Goal: Transaction & Acquisition: Subscribe to service/newsletter

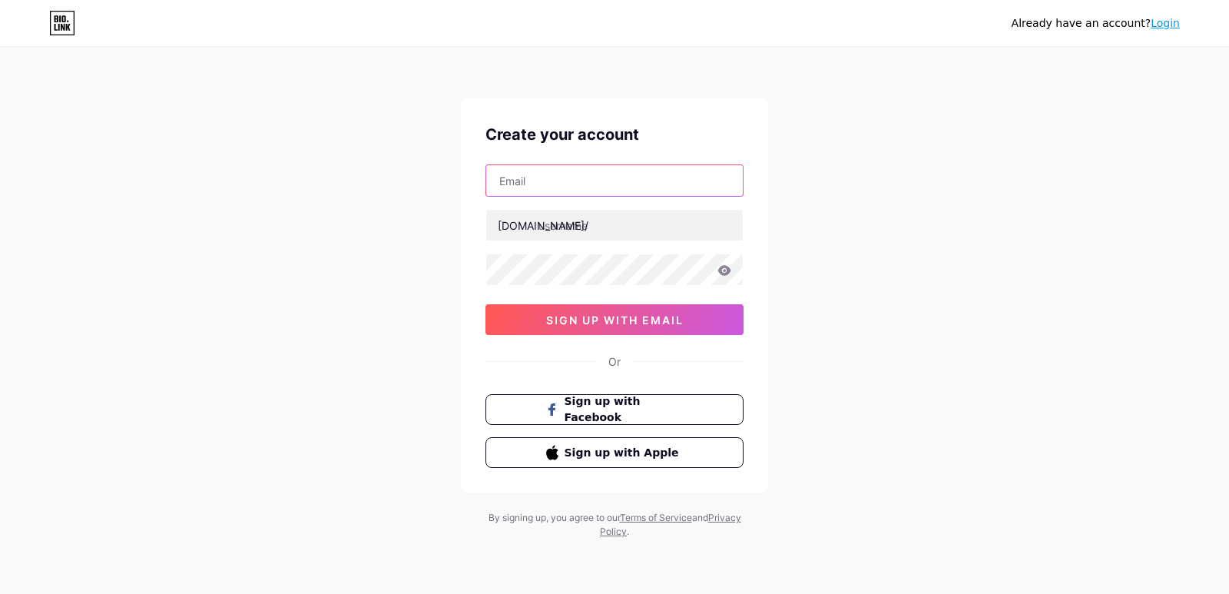
click at [580, 181] on input "text" at bounding box center [614, 180] width 257 height 31
type input "[EMAIL_ADDRESS][DOMAIN_NAME]"
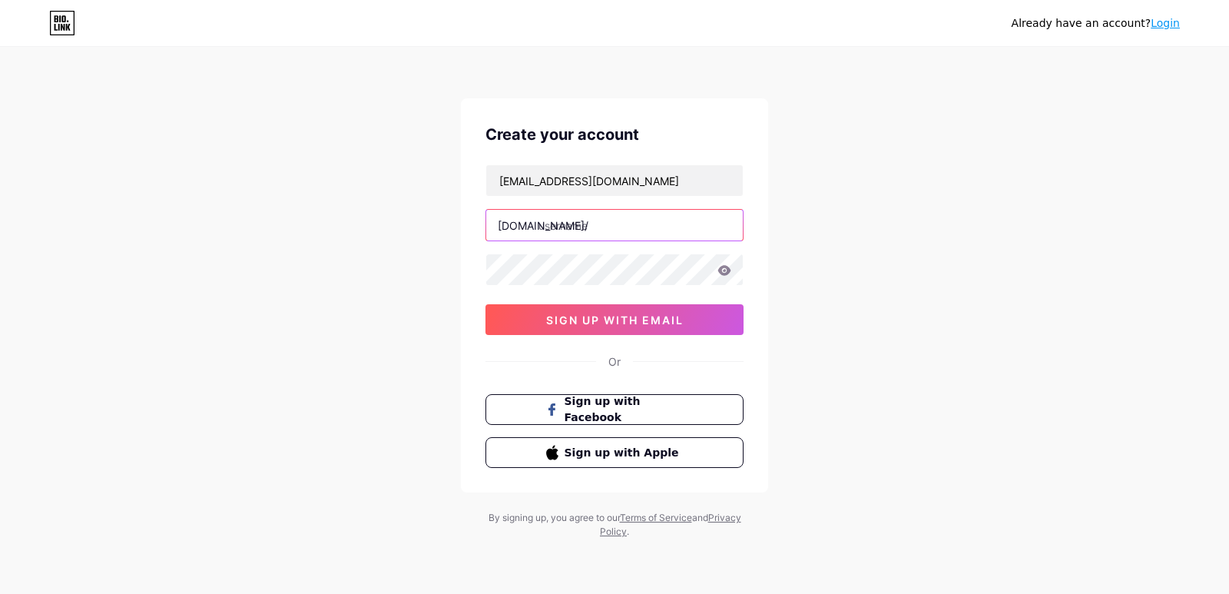
click at [647, 235] on input "text" at bounding box center [614, 225] width 257 height 31
type input "gurpreet560"
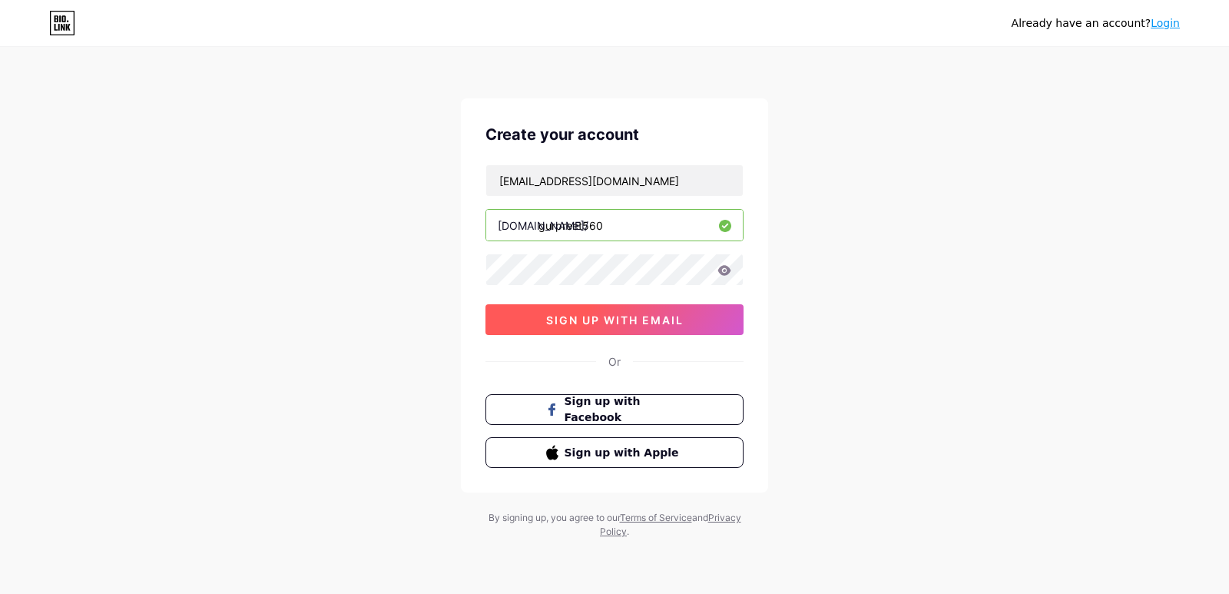
click at [698, 315] on button "sign up with email" at bounding box center [614, 319] width 258 height 31
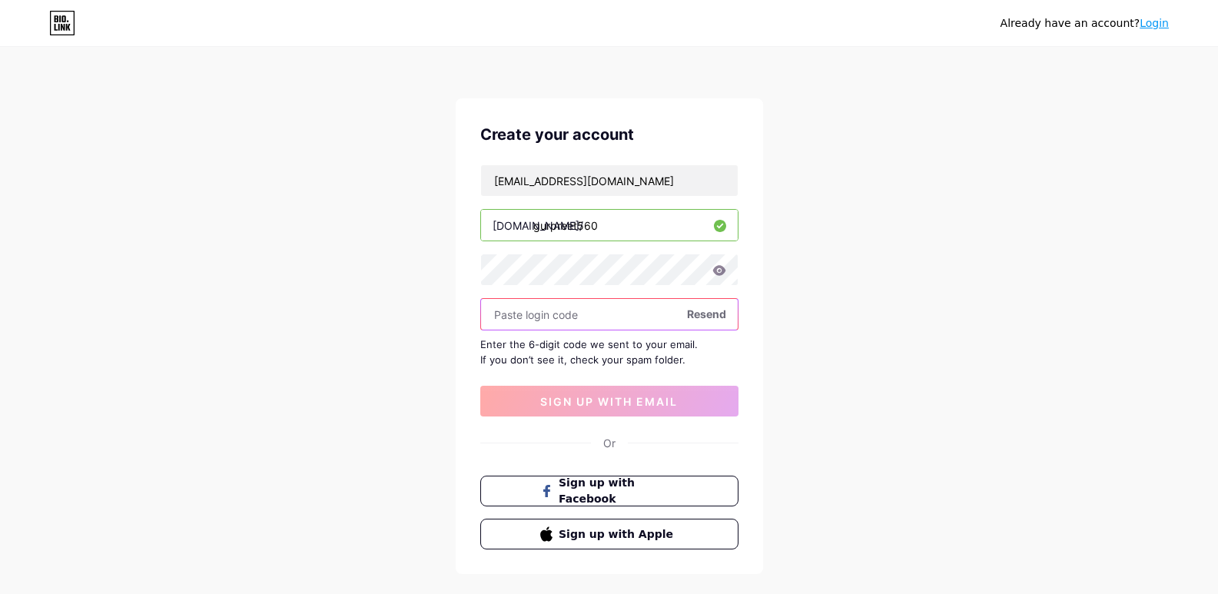
paste input "923800"
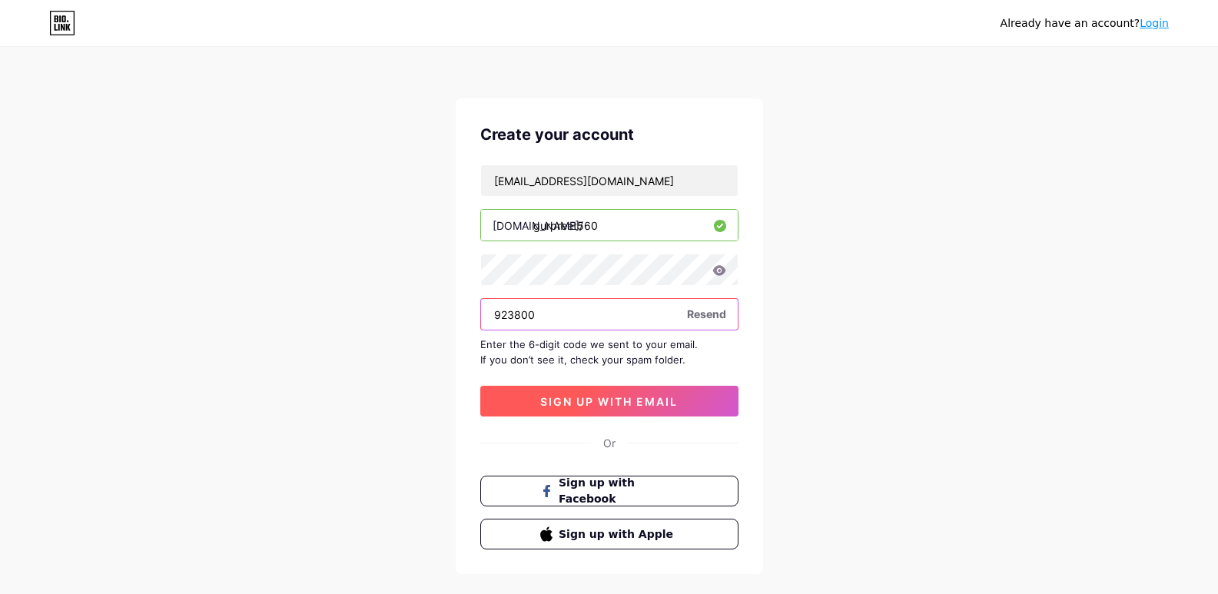
type input "923800"
click at [635, 409] on button "sign up with email" at bounding box center [609, 401] width 258 height 31
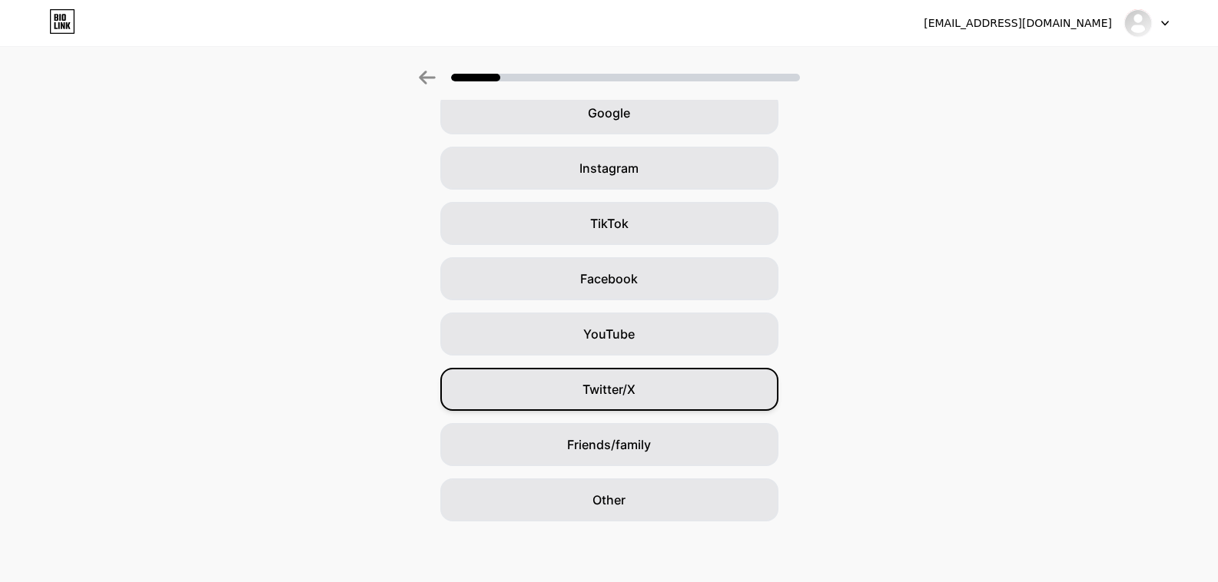
scroll to position [80, 0]
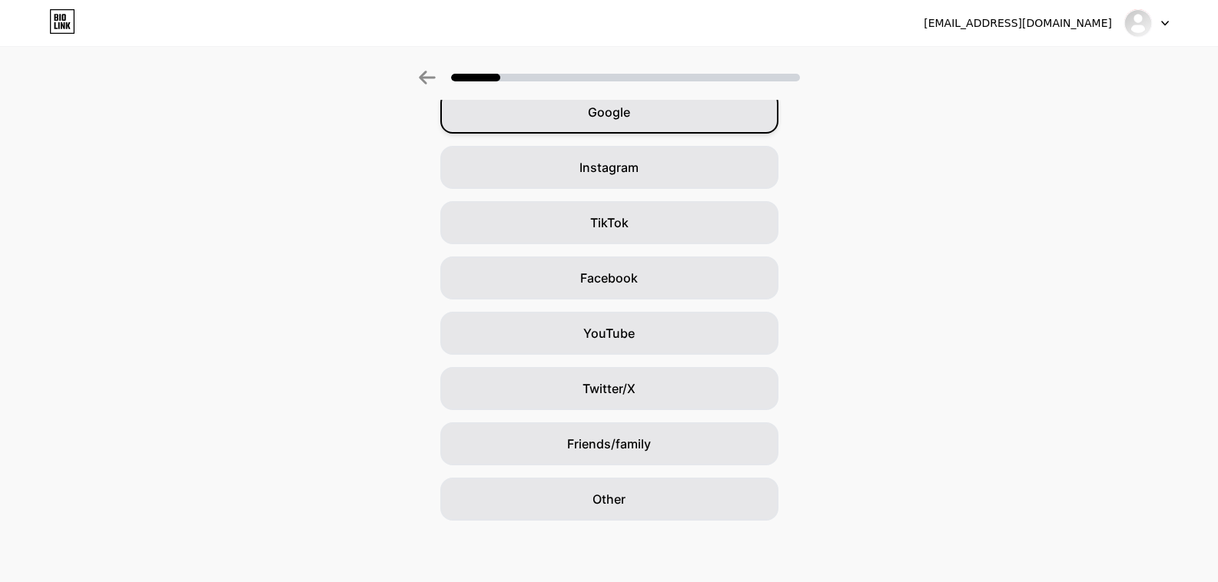
click at [645, 113] on div "Google" at bounding box center [609, 112] width 338 height 43
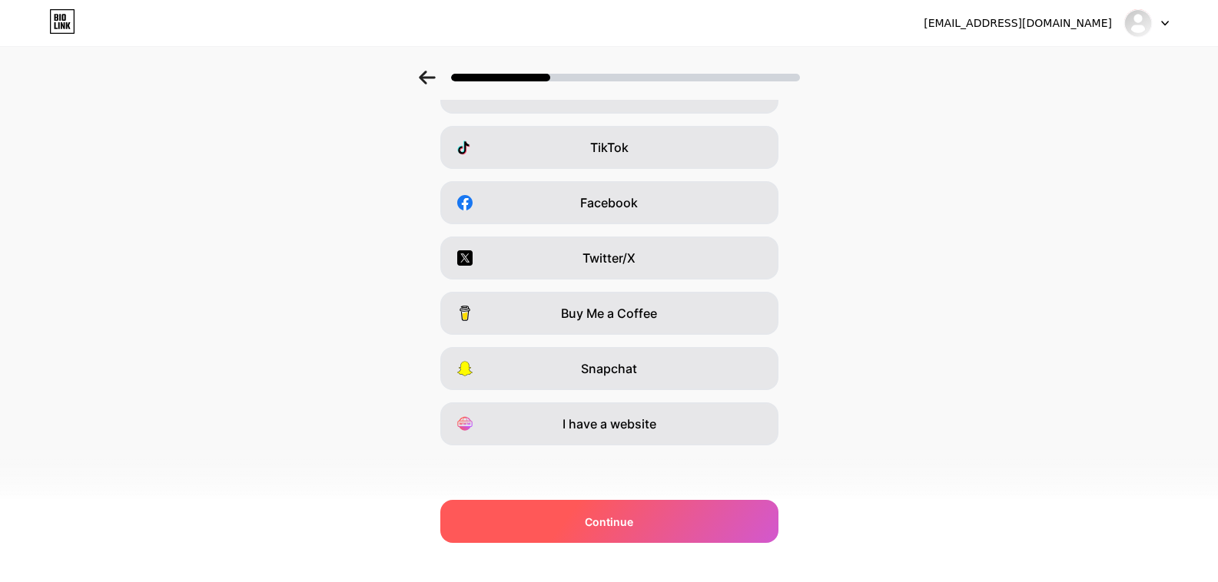
scroll to position [157, 0]
click at [673, 511] on div "Continue" at bounding box center [609, 521] width 338 height 43
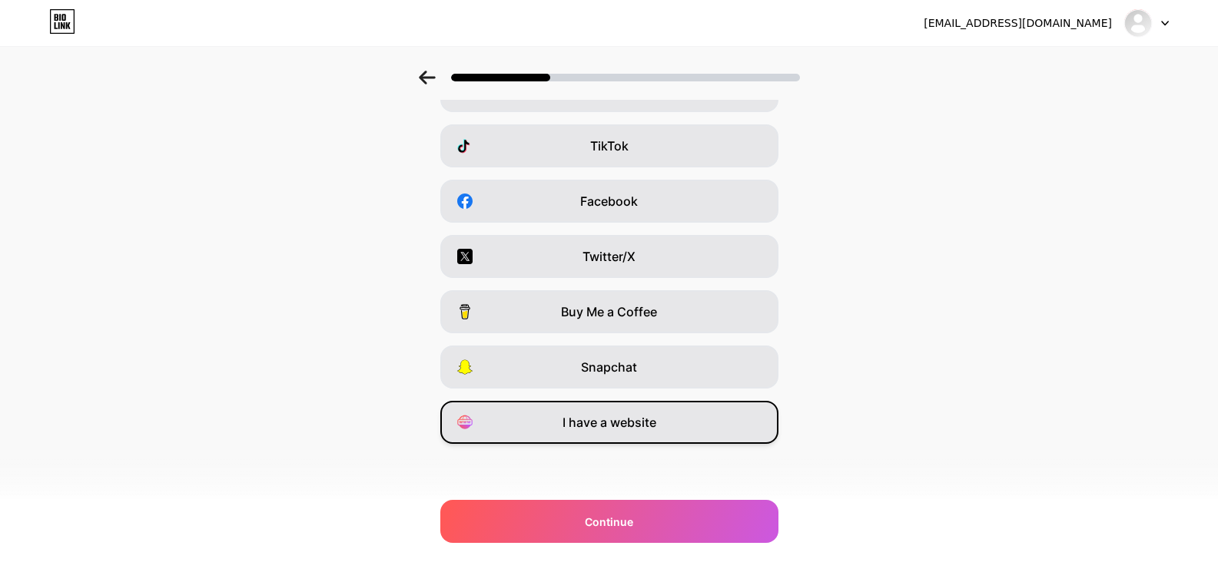
click at [634, 423] on span "I have a website" at bounding box center [609, 422] width 94 height 18
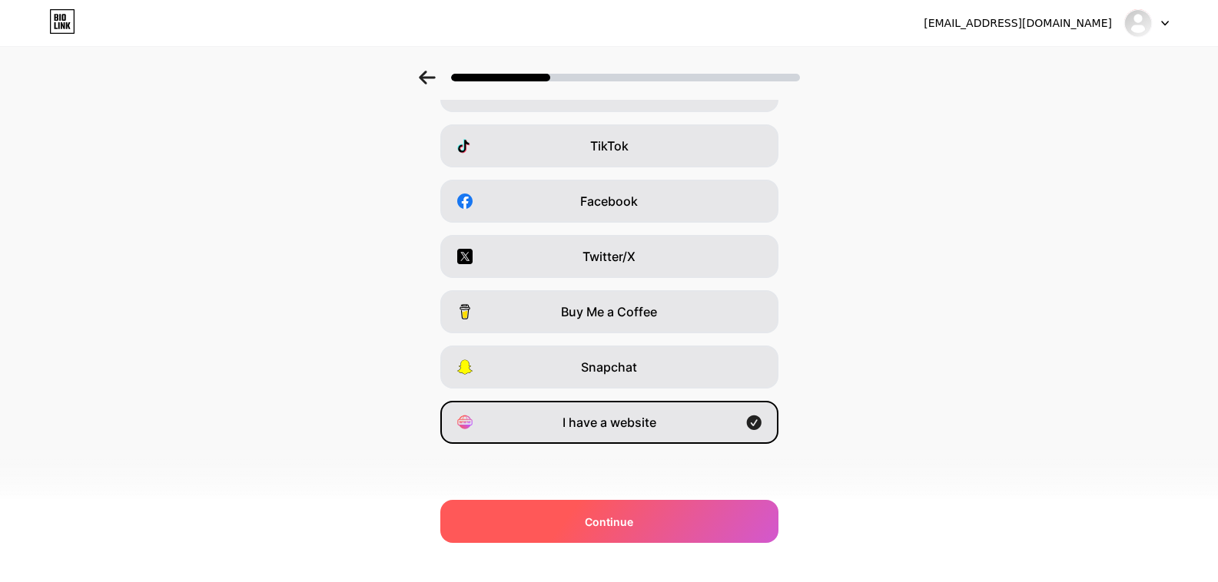
click at [641, 522] on div "Continue" at bounding box center [609, 521] width 338 height 43
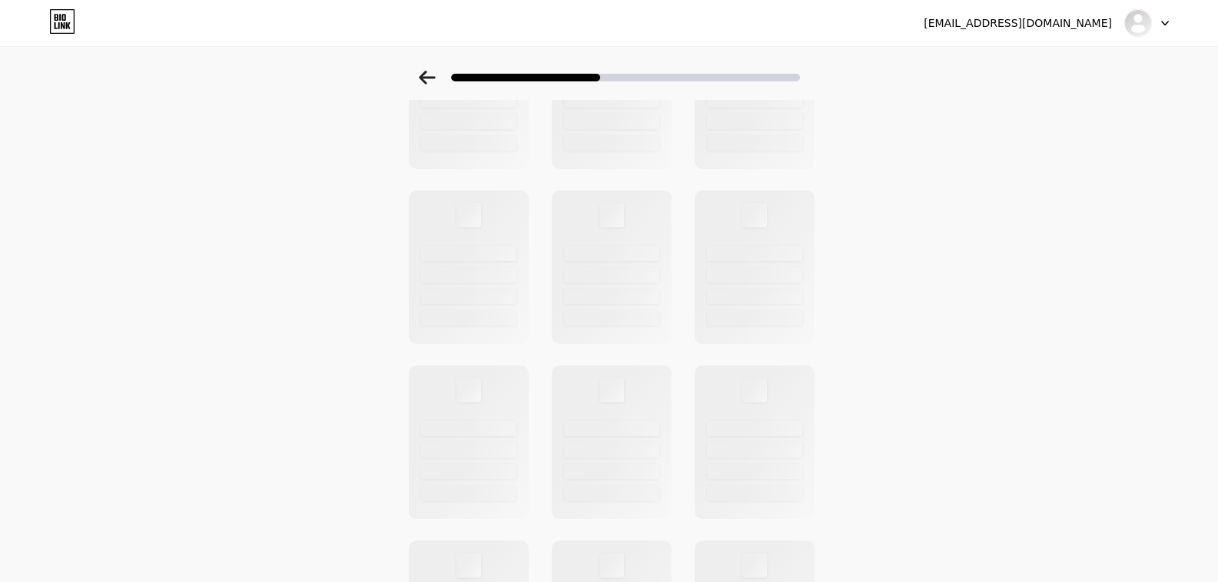
scroll to position [0, 0]
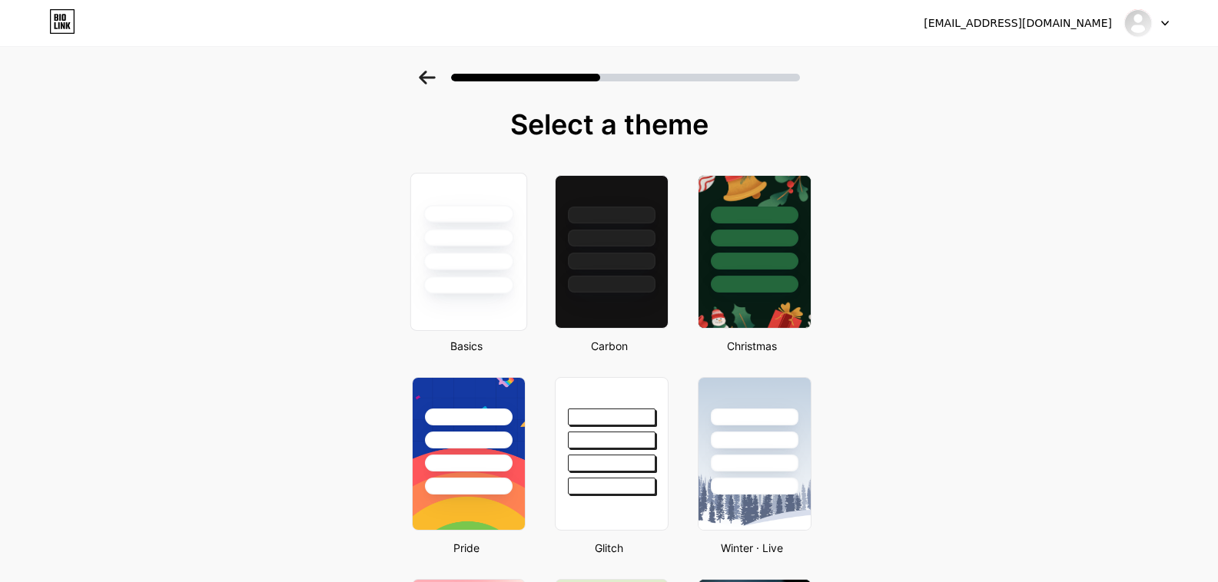
click at [496, 285] on div at bounding box center [468, 286] width 90 height 18
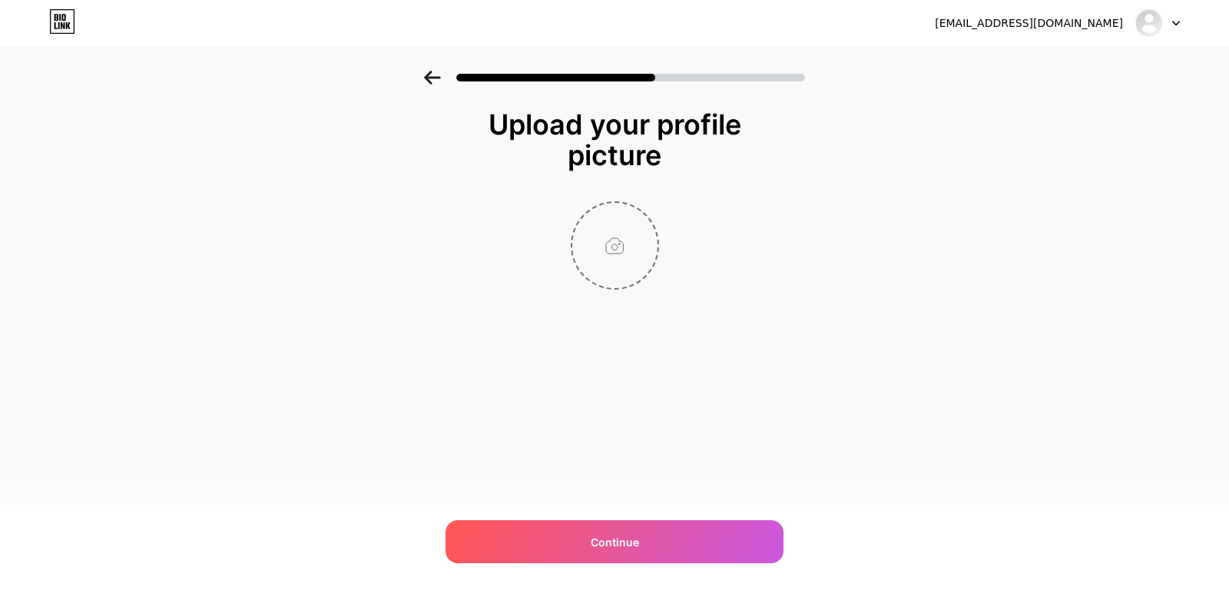
click at [623, 237] on input "file" at bounding box center [614, 245] width 85 height 85
type input "C:\fakepath\Easywebplans IT LLC Dubai Logo.jfif"
click at [615, 515] on div "[EMAIL_ADDRESS][DOMAIN_NAME] Logout Link Copied Upload your profile picture Con…" at bounding box center [614, 297] width 1229 height 594
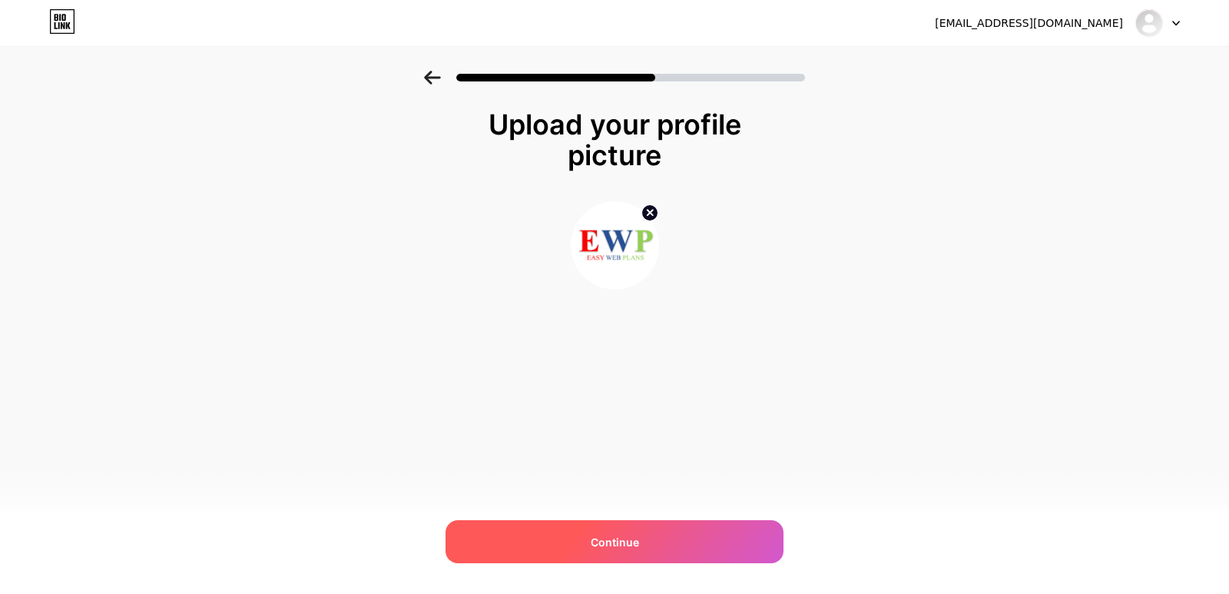
click at [613, 530] on div "Continue" at bounding box center [615, 541] width 338 height 43
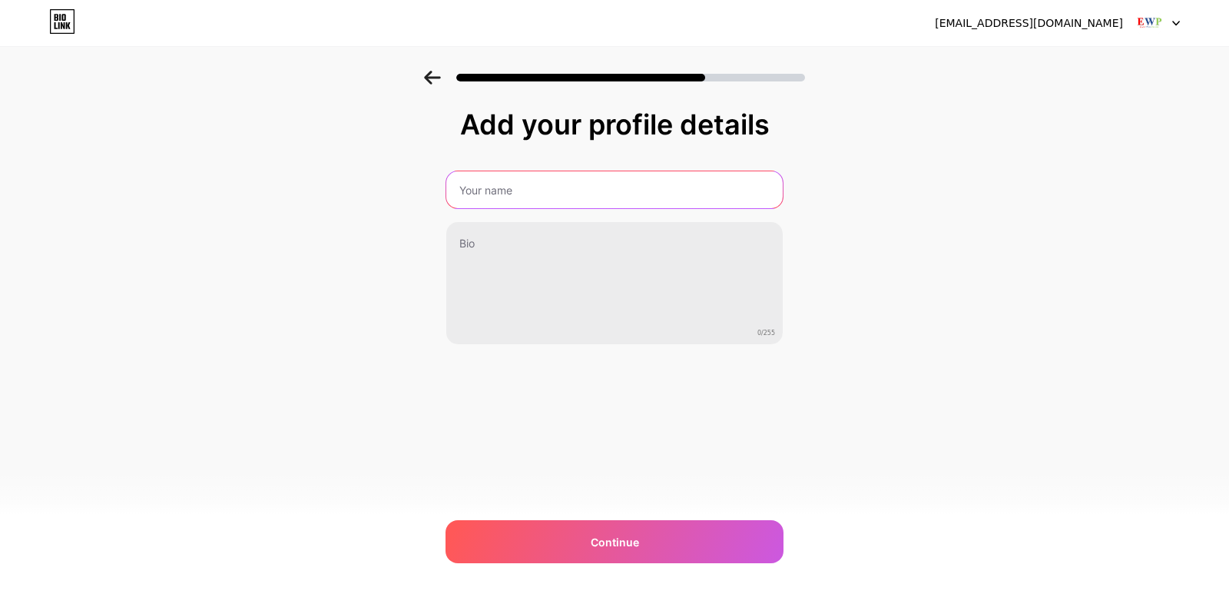
drag, startPoint x: 538, startPoint y: 194, endPoint x: 539, endPoint y: 202, distance: 8.5
click at [539, 194] on input "text" at bounding box center [614, 189] width 336 height 37
type input "[PERSON_NAME]"
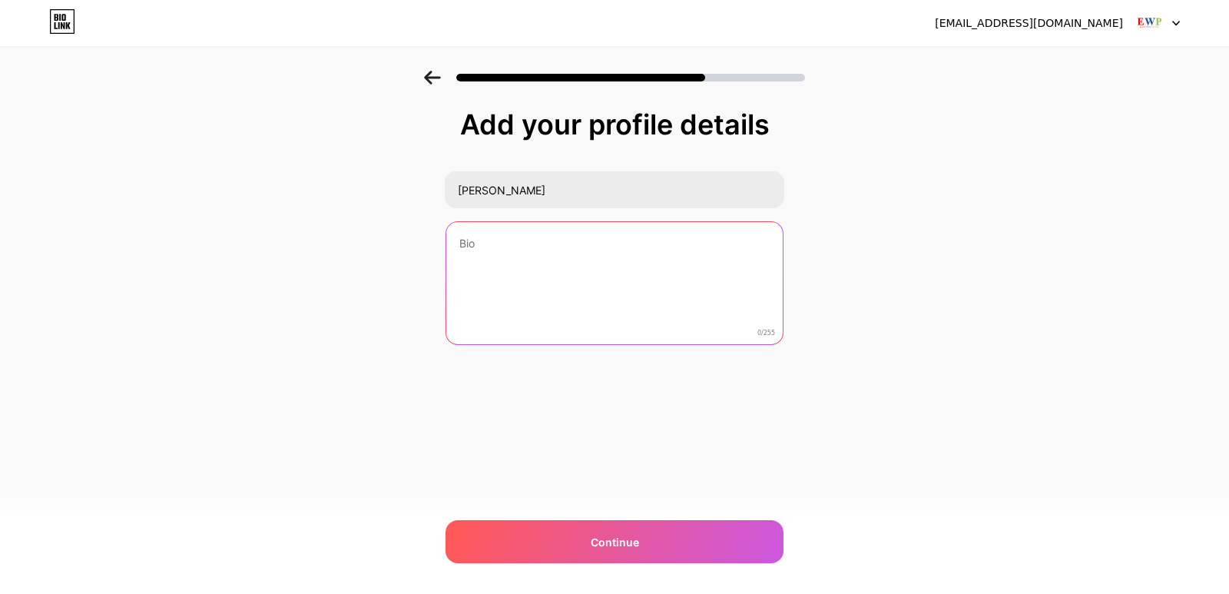
click at [555, 244] on textarea at bounding box center [614, 284] width 336 height 124
paste textarea "Easywebplans IT LLC [GEOGRAPHIC_DATA] is a trusted IT and digital marketing com…"
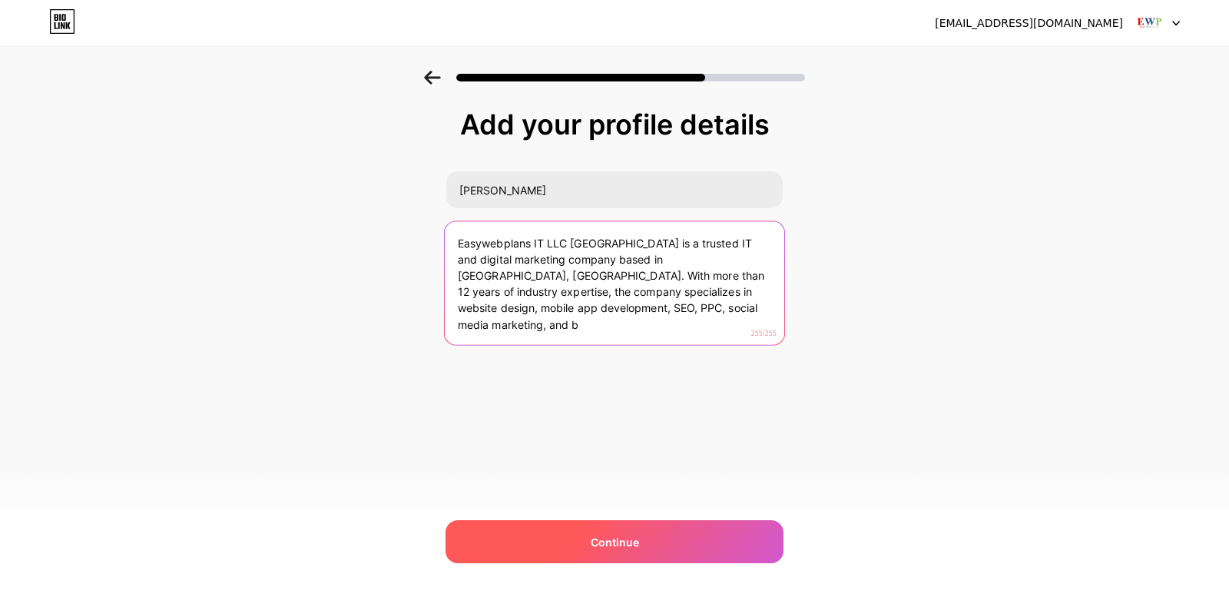
type textarea "Easywebplans IT LLC [GEOGRAPHIC_DATA] is a trusted IT and digital marketing com…"
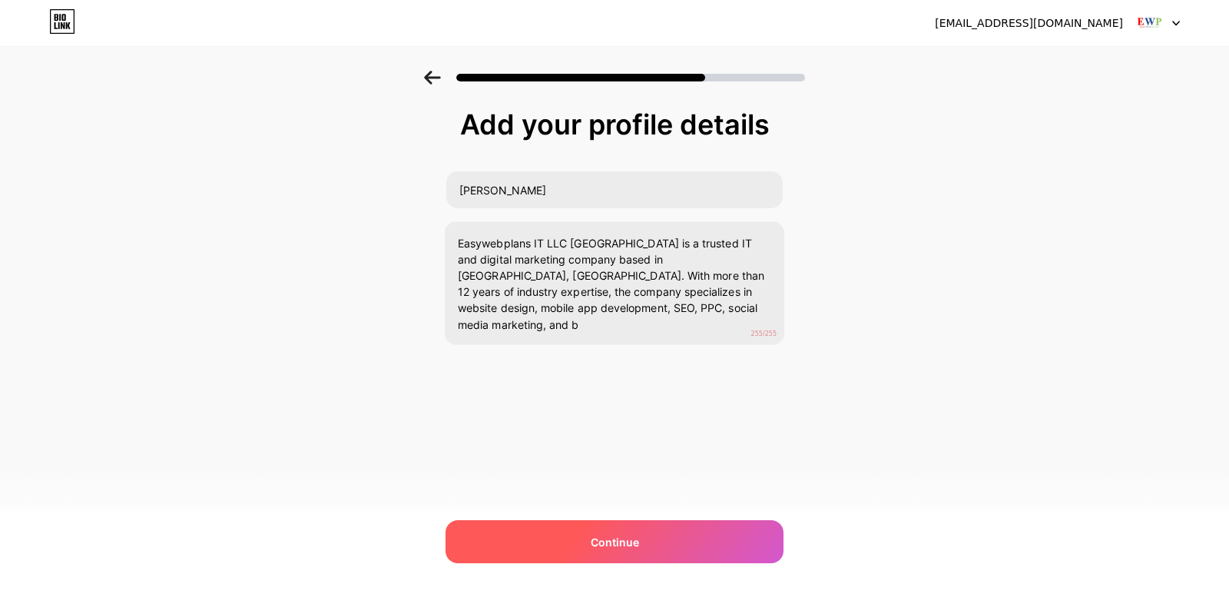
click at [686, 534] on div "Continue" at bounding box center [615, 541] width 338 height 43
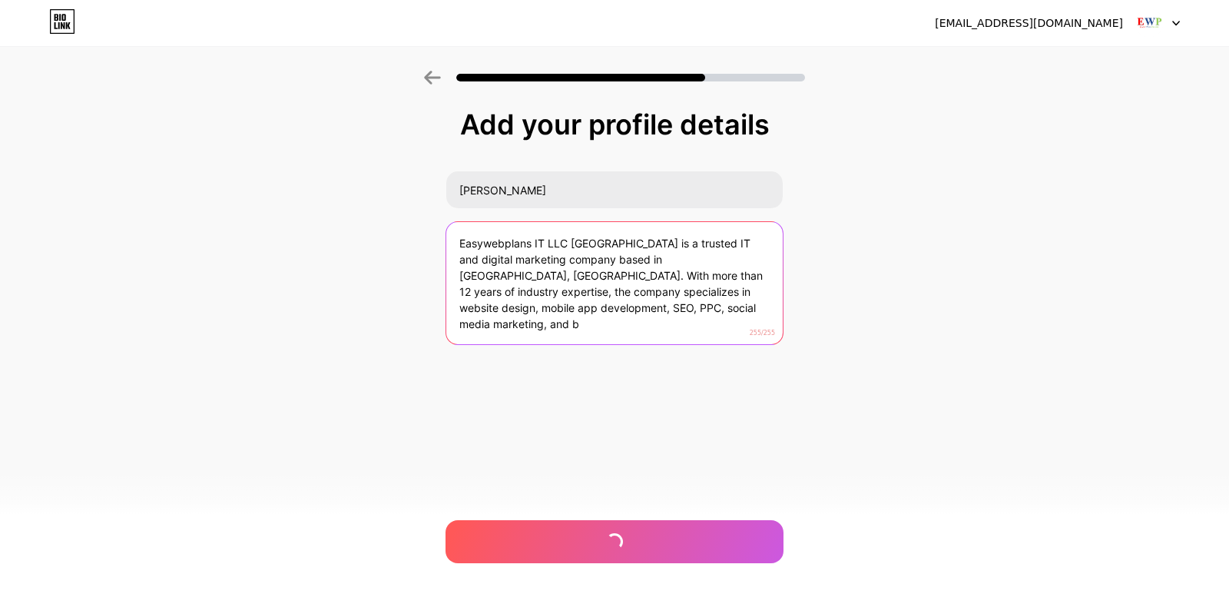
click at [604, 311] on textarea "Easywebplans IT LLC [GEOGRAPHIC_DATA] is a trusted IT and digital marketing com…" at bounding box center [614, 284] width 336 height 124
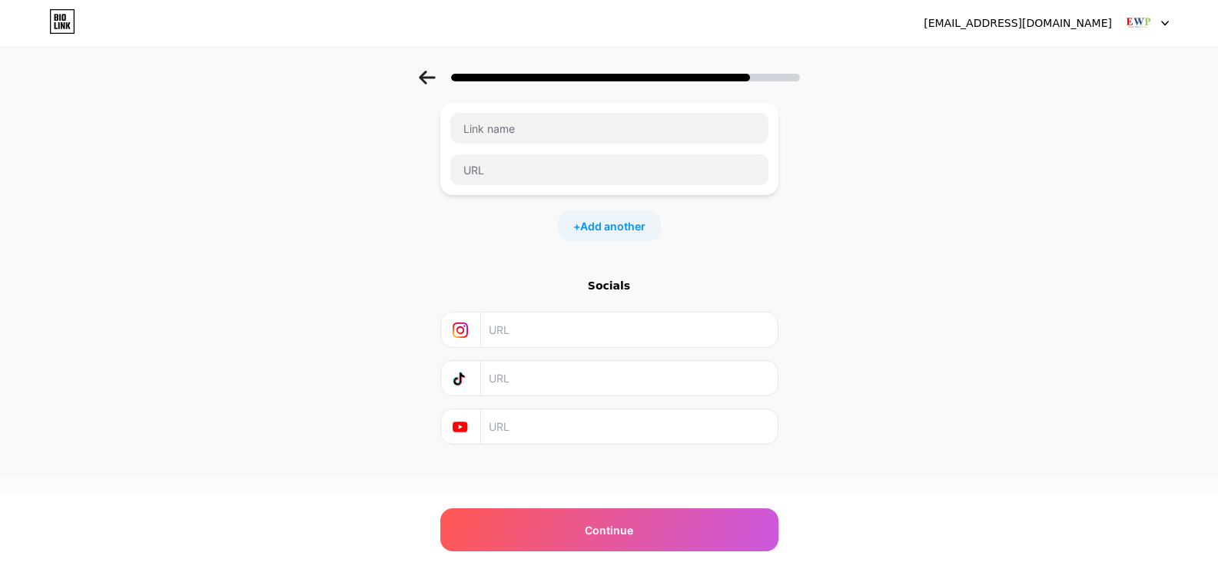
scroll to position [90, 0]
drag, startPoint x: 563, startPoint y: 316, endPoint x: 567, endPoint y: 353, distance: 37.8
click at [565, 316] on input "text" at bounding box center [628, 329] width 279 height 35
paste input "[URL][DOMAIN_NAME]"
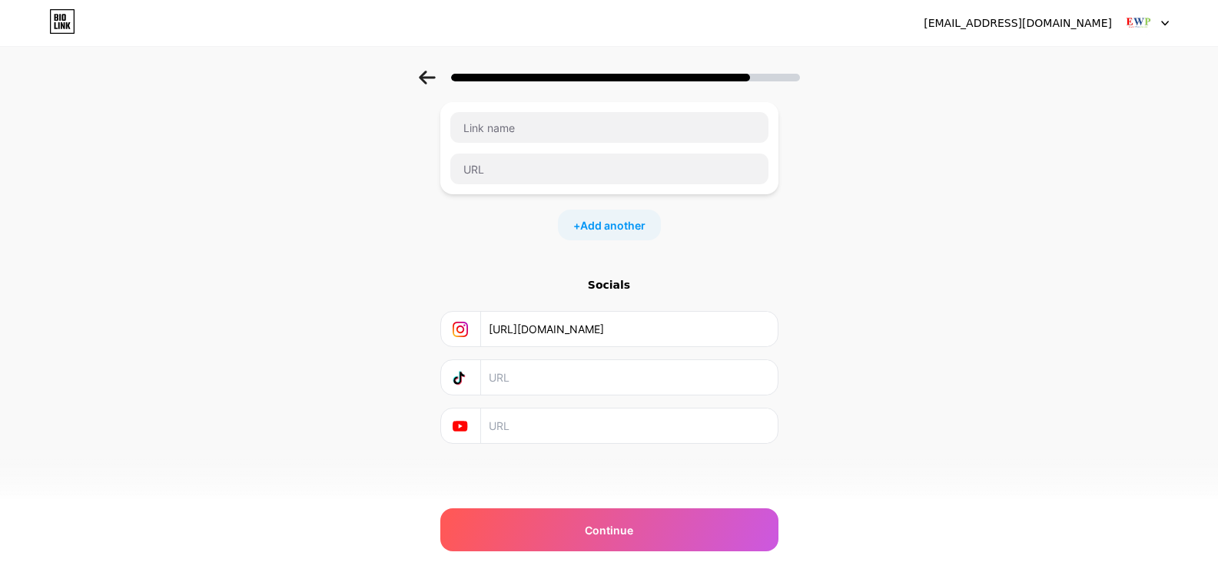
type input "[URL][DOMAIN_NAME]"
click at [575, 366] on input "text" at bounding box center [628, 377] width 279 height 35
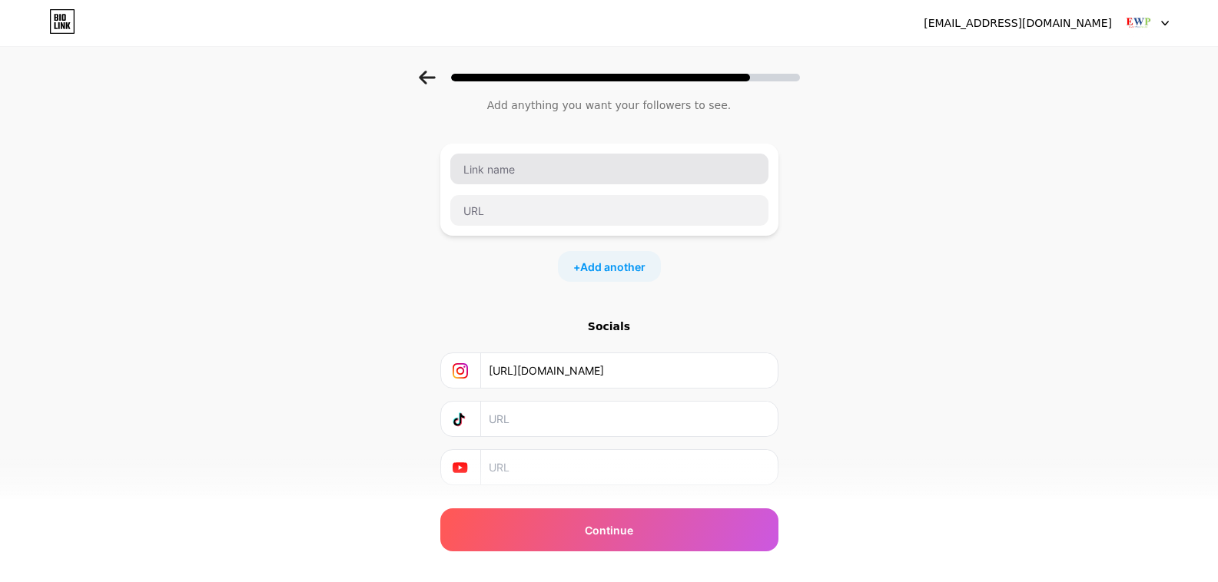
scroll to position [0, 0]
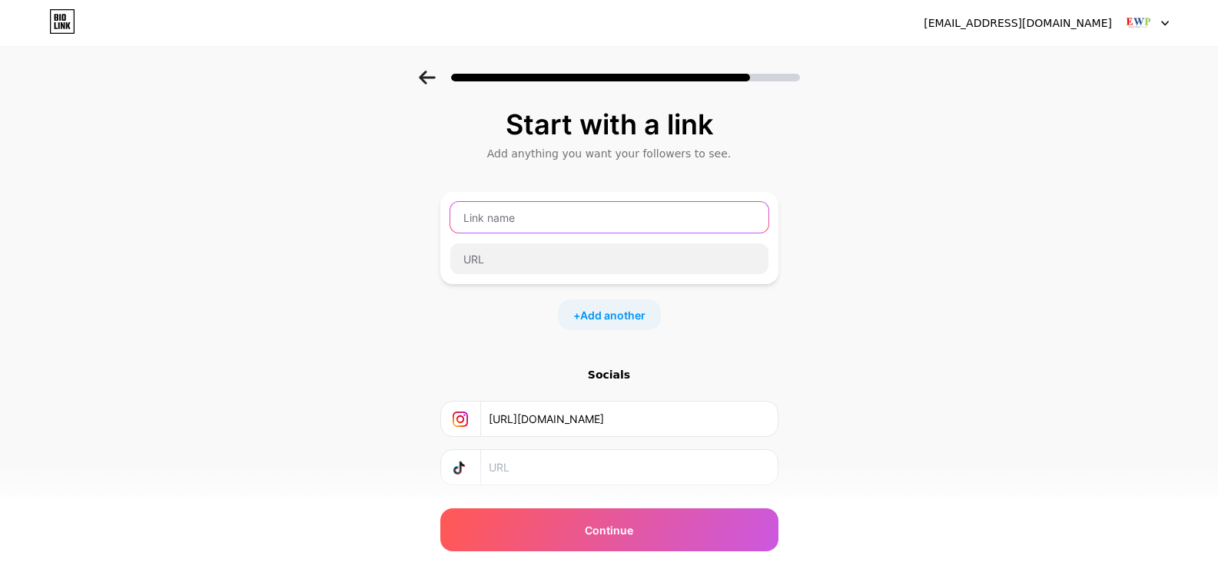
click at [557, 217] on input "text" at bounding box center [609, 217] width 318 height 31
type input "Easywebplans IT LLC [GEOGRAPHIC_DATA]"
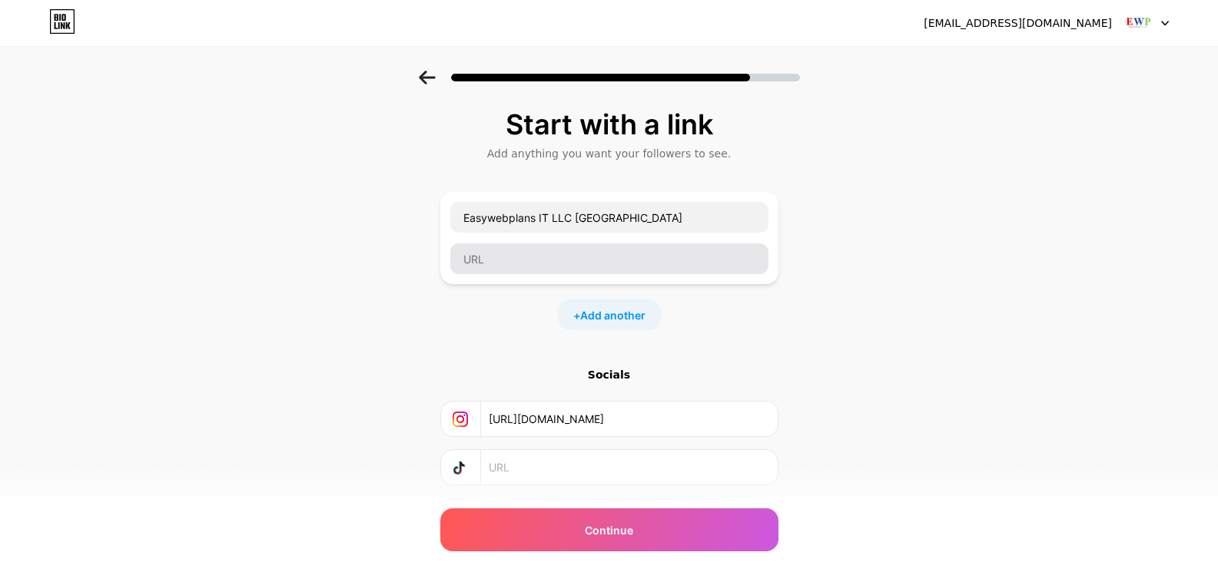
click at [526, 247] on div "Easywebplans IT LLC [GEOGRAPHIC_DATA]" at bounding box center [609, 238] width 320 height 74
click at [534, 275] on div "Easywebplans IT LLC [GEOGRAPHIC_DATA]" at bounding box center [609, 238] width 338 height 92
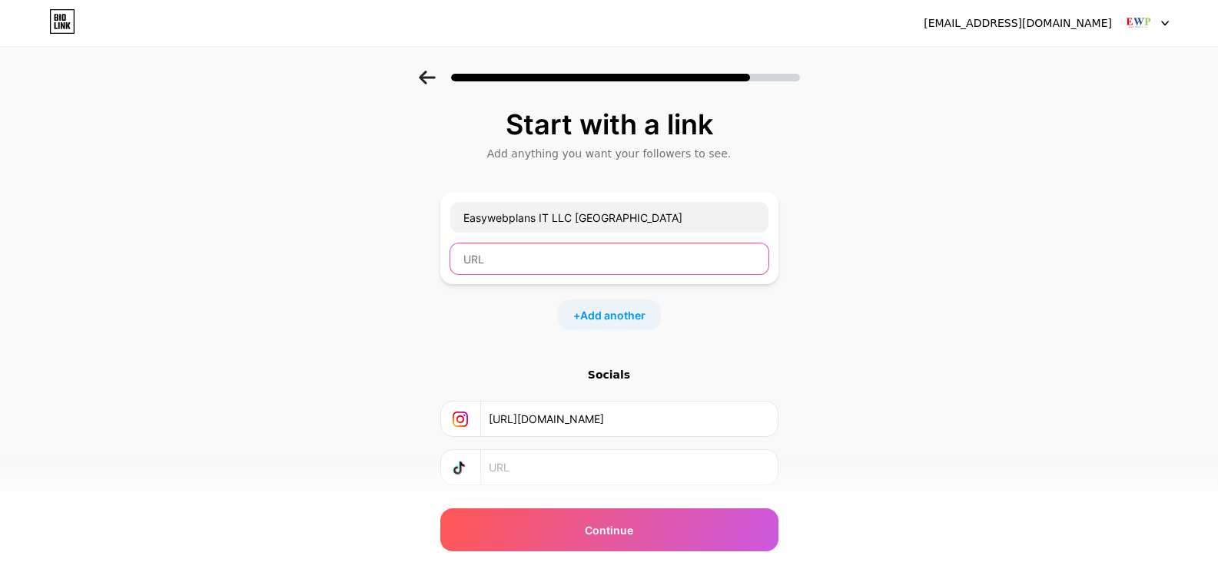
click at [586, 273] on input "text" at bounding box center [609, 259] width 318 height 31
paste input "[URL][DOMAIN_NAME]"
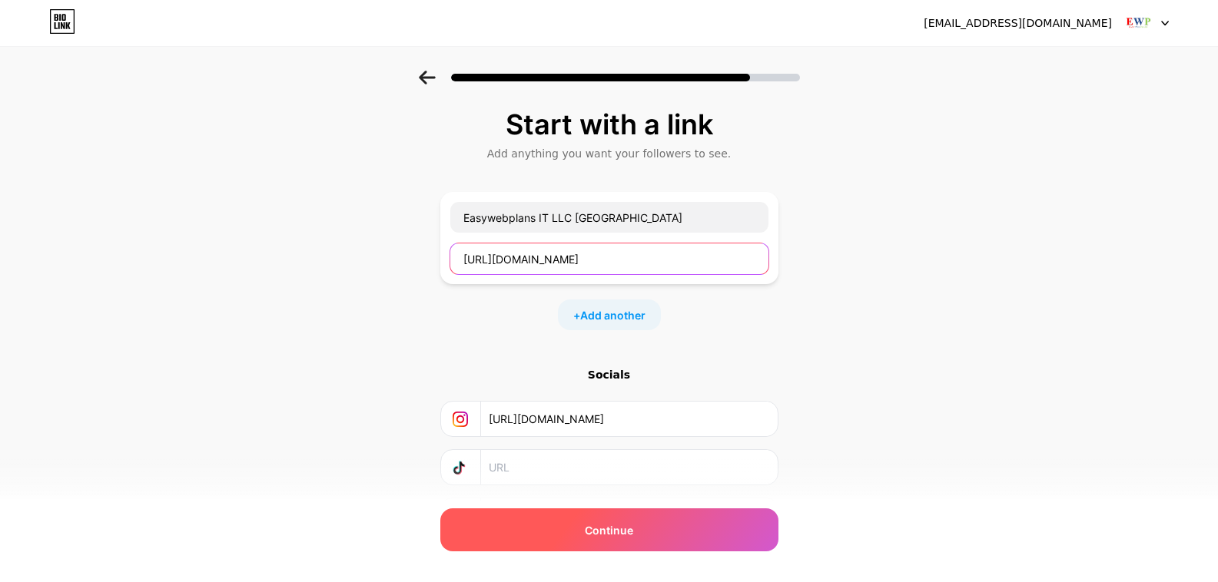
type input "[URL][DOMAIN_NAME]"
click at [703, 532] on div "Continue" at bounding box center [609, 530] width 338 height 43
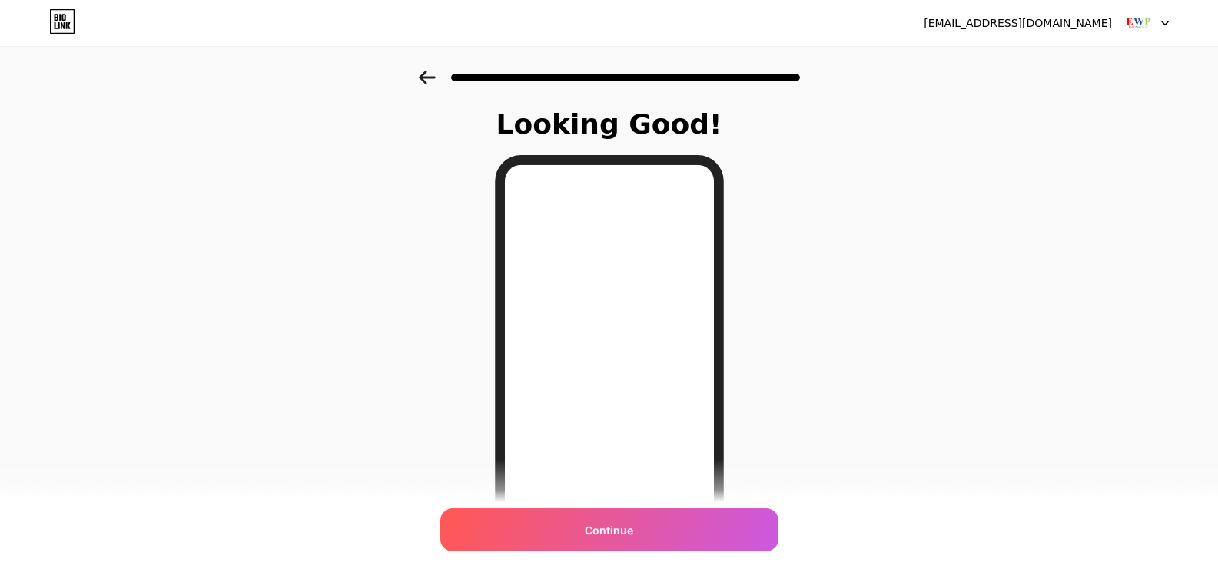
click at [649, 532] on div "Continue" at bounding box center [609, 530] width 338 height 43
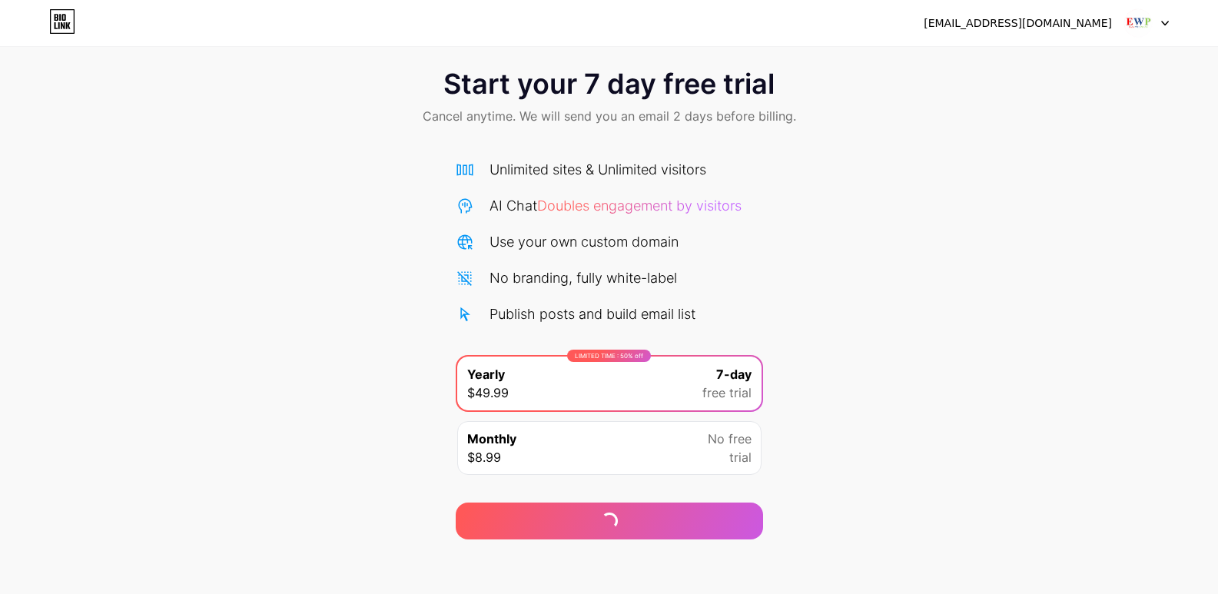
scroll to position [25, 0]
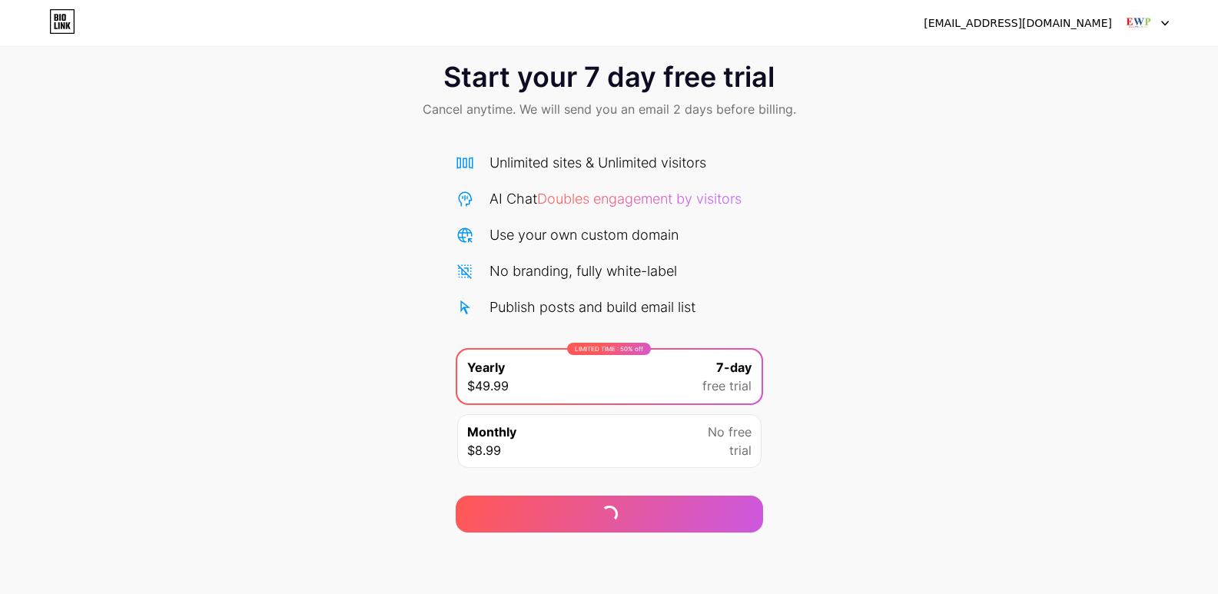
click at [658, 442] on div "Monthly $8.99 No free trial" at bounding box center [609, 441] width 304 height 54
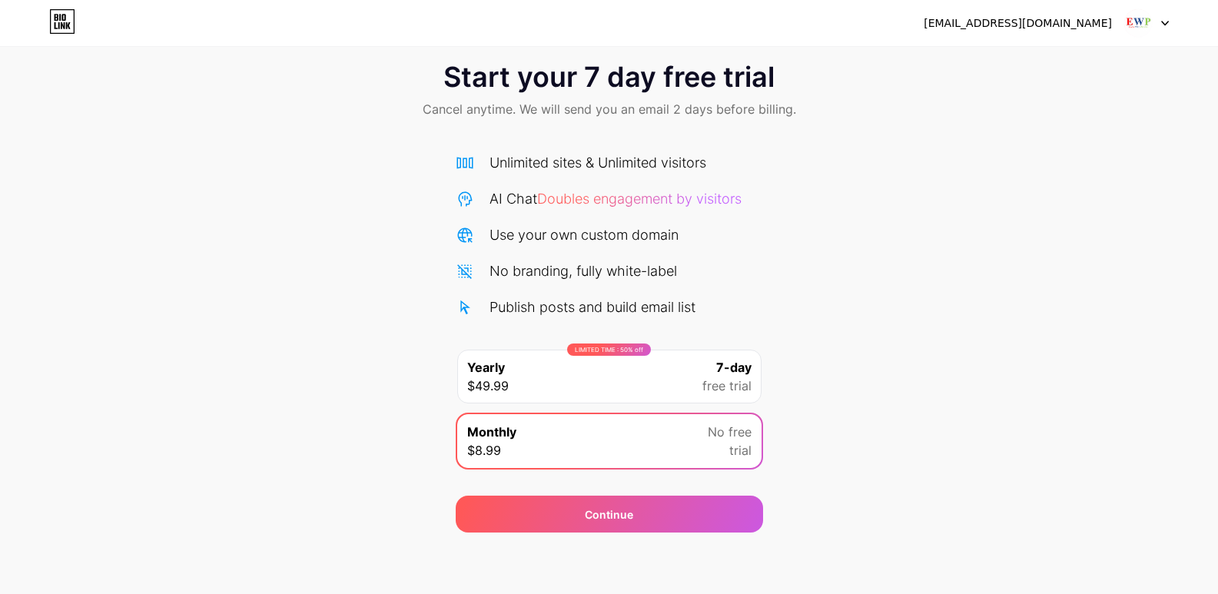
click at [994, 362] on div "Start your 7 day free trial Cancel anytime. We will send you an email 2 days be…" at bounding box center [609, 289] width 1218 height 486
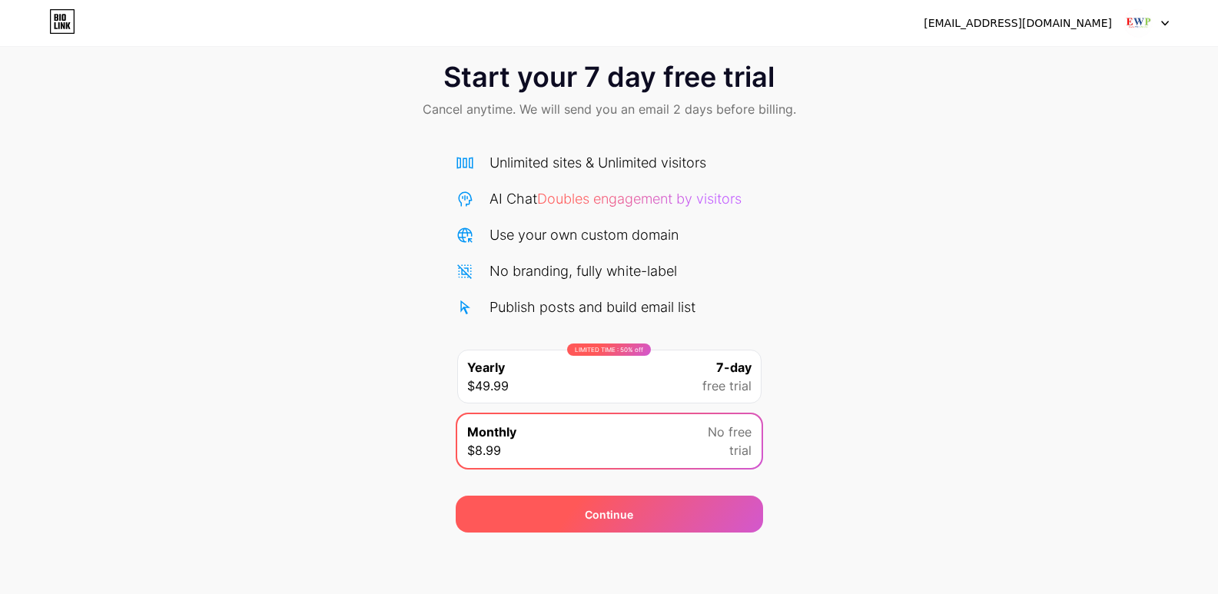
click at [650, 505] on div "Continue" at bounding box center [609, 513] width 307 height 37
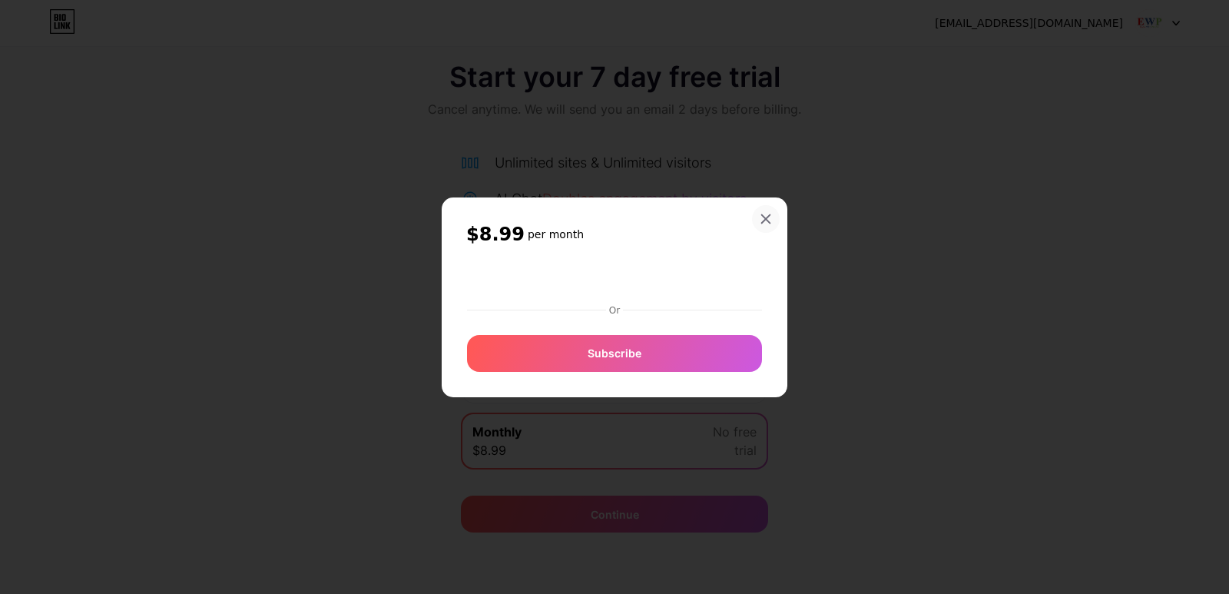
click at [771, 217] on icon at bounding box center [766, 219] width 12 height 12
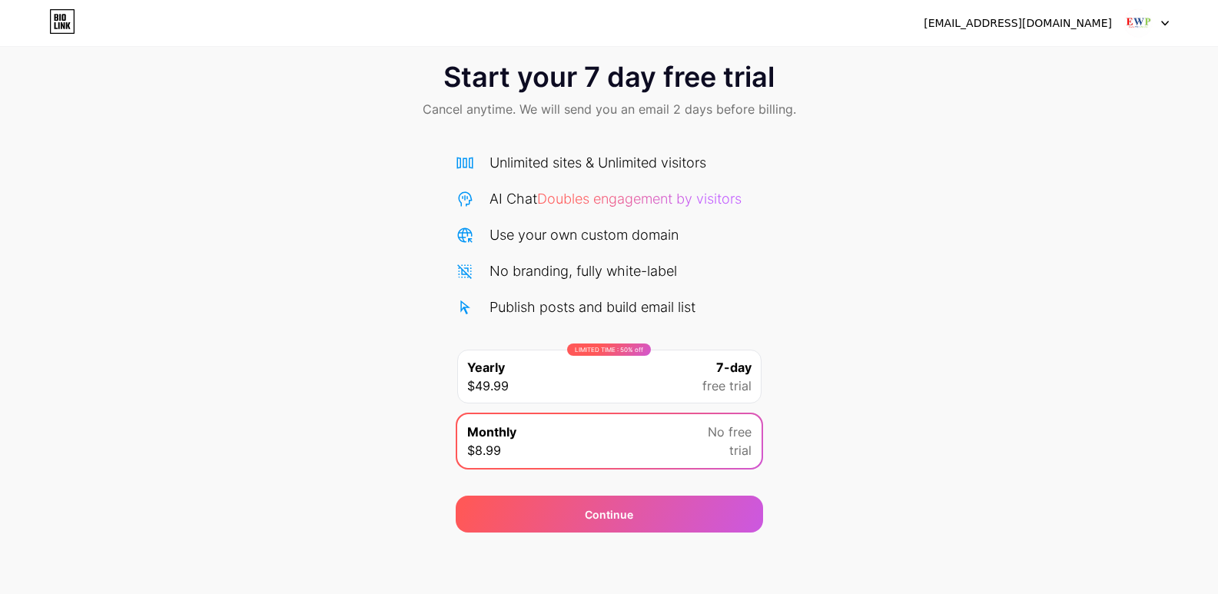
click at [1181, 15] on div "[EMAIL_ADDRESS][DOMAIN_NAME] Logout" at bounding box center [609, 23] width 1218 height 28
click at [1172, 18] on div "[EMAIL_ADDRESS][DOMAIN_NAME] Logout" at bounding box center [609, 23] width 1218 height 28
click at [1162, 21] on icon at bounding box center [1165, 23] width 8 height 5
click at [775, 432] on div "Start your 7 day free trial Cancel anytime. We will send you an email 2 days be…" at bounding box center [609, 289] width 1218 height 486
click at [917, 277] on div "Start your 7 day free trial Cancel anytime. We will send you an email 2 days be…" at bounding box center [609, 289] width 1218 height 486
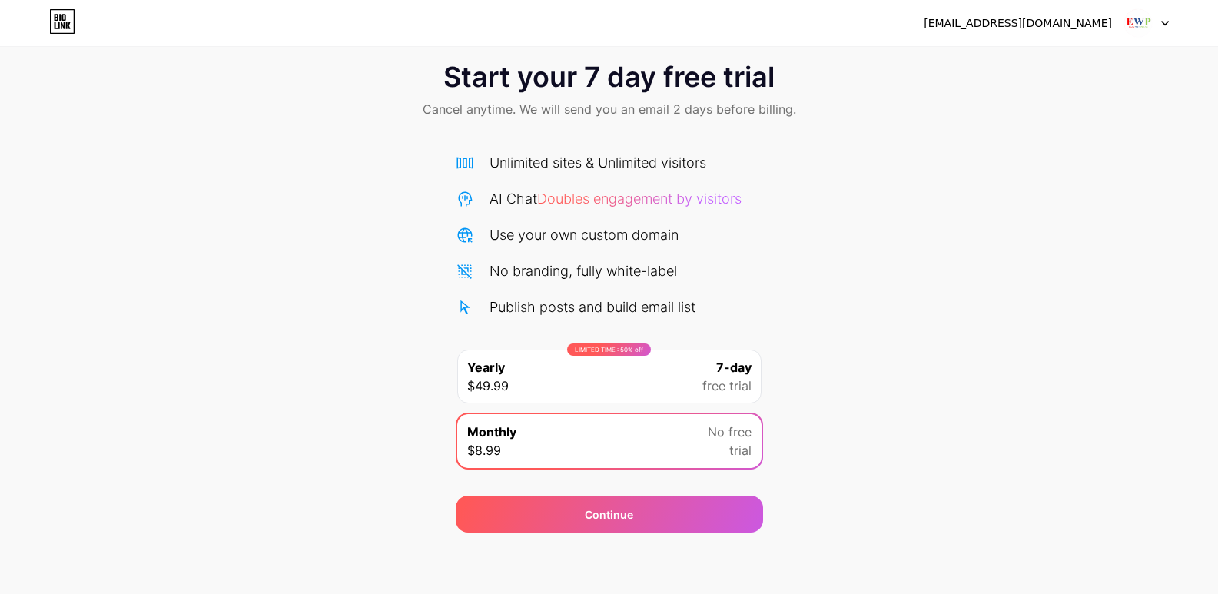
click at [673, 363] on div "LIMITED TIME : 50% off Yearly $49.99 7-day free trial" at bounding box center [609, 377] width 304 height 54
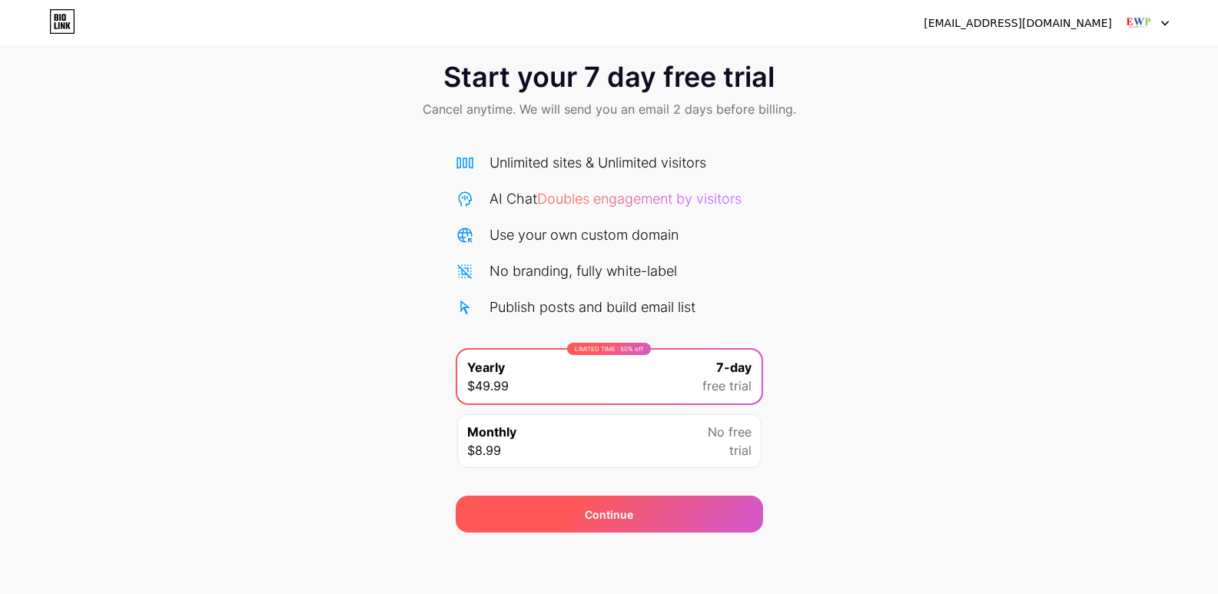
click at [642, 507] on div "Continue" at bounding box center [609, 513] width 307 height 37
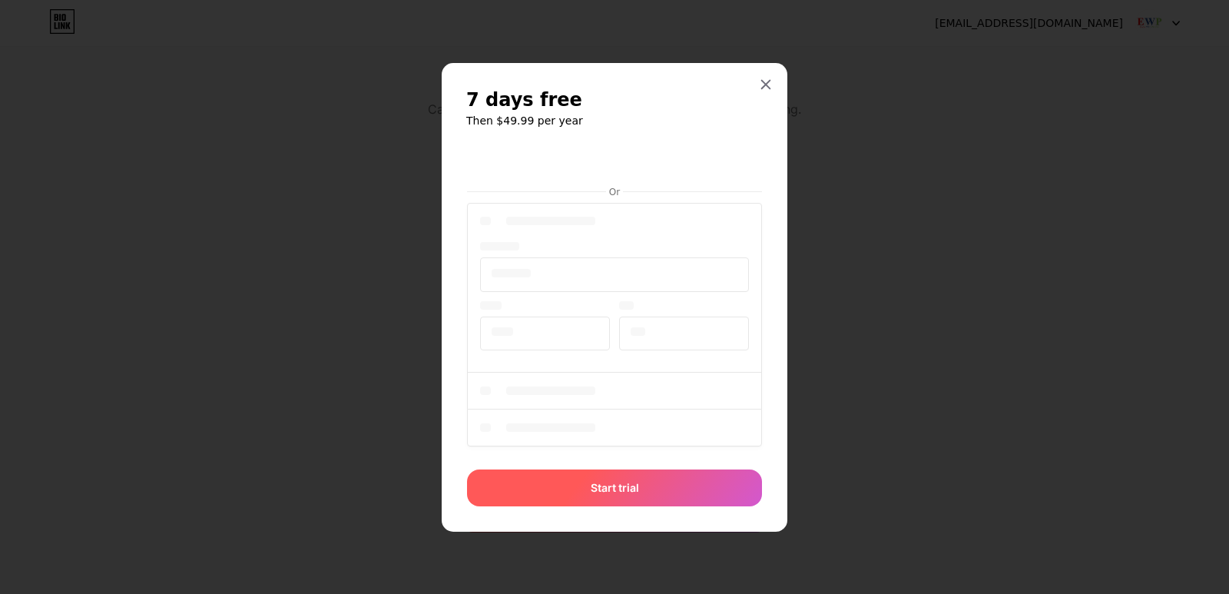
click at [648, 482] on div "Start trial" at bounding box center [614, 487] width 295 height 37
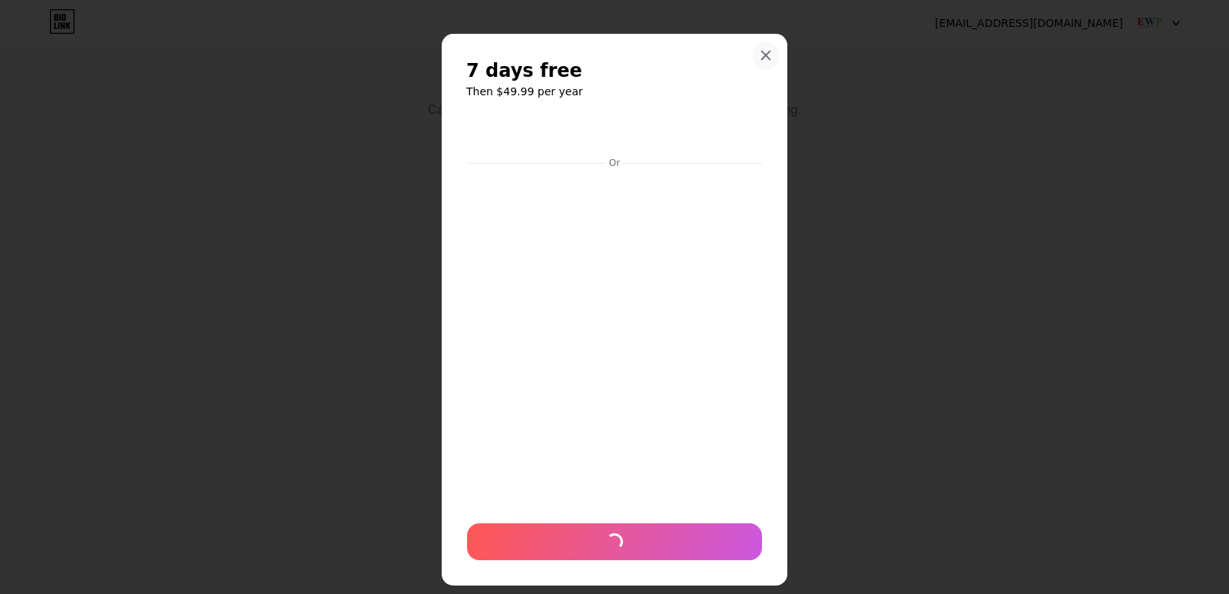
click at [762, 51] on icon at bounding box center [766, 55] width 12 height 12
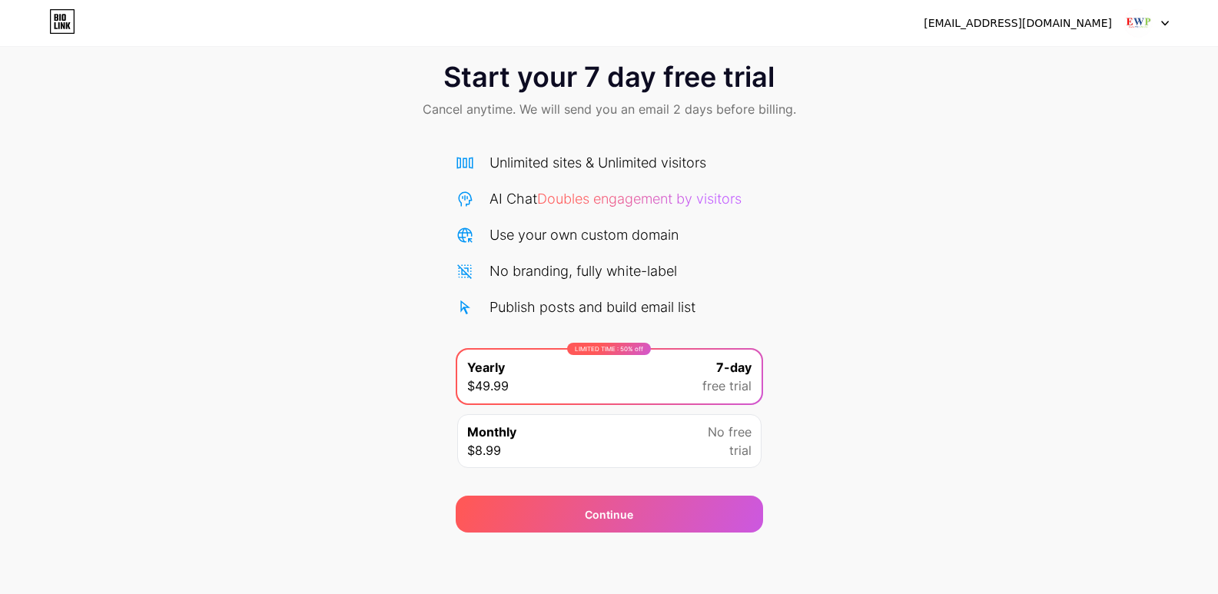
click at [1094, 22] on div "[EMAIL_ADDRESS][DOMAIN_NAME]" at bounding box center [1017, 23] width 188 height 16
click at [1152, 20] on img at bounding box center [1137, 22] width 29 height 29
click at [58, 26] on icon at bounding box center [62, 21] width 26 height 25
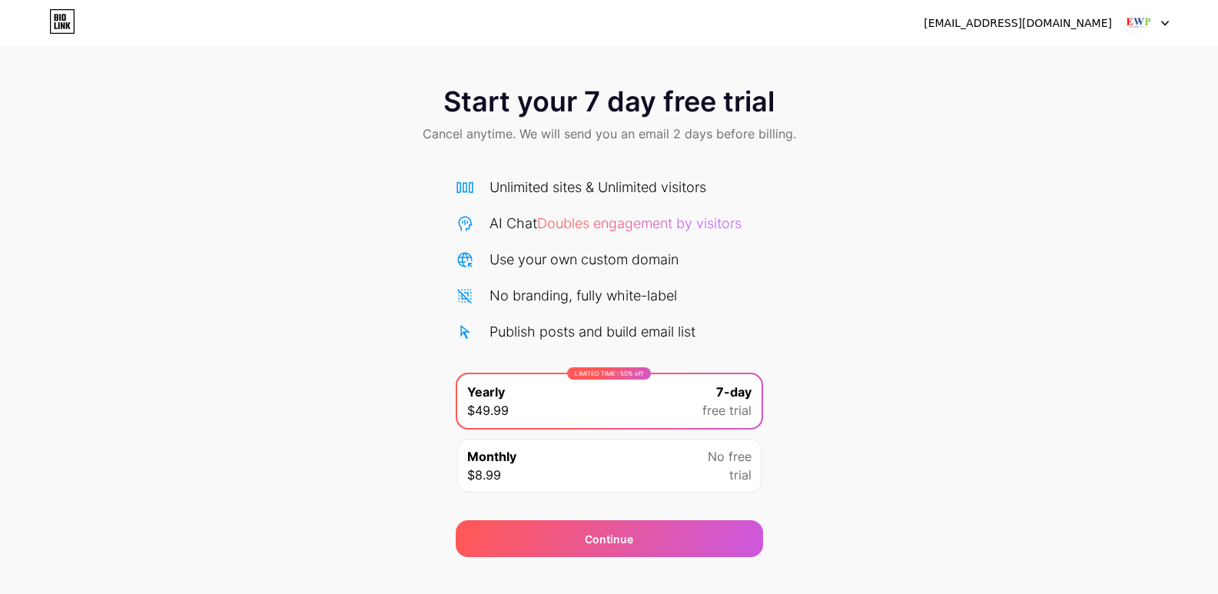
click at [615, 461] on div "Monthly $8.99 No free trial" at bounding box center [609, 466] width 304 height 54
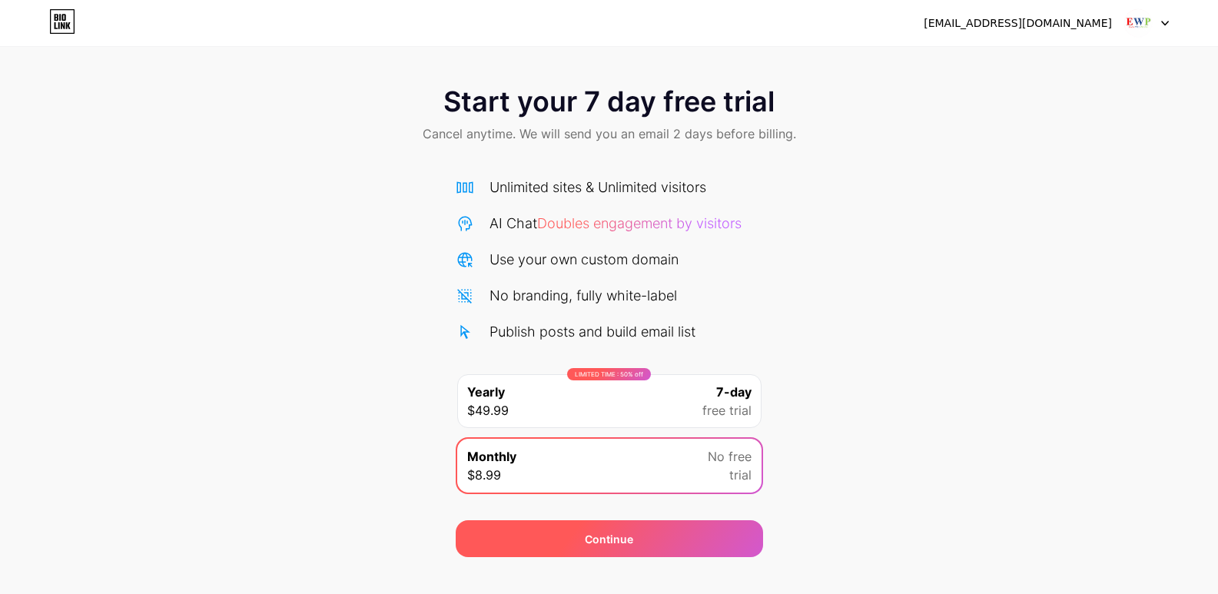
click at [648, 532] on div "Continue" at bounding box center [609, 538] width 307 height 37
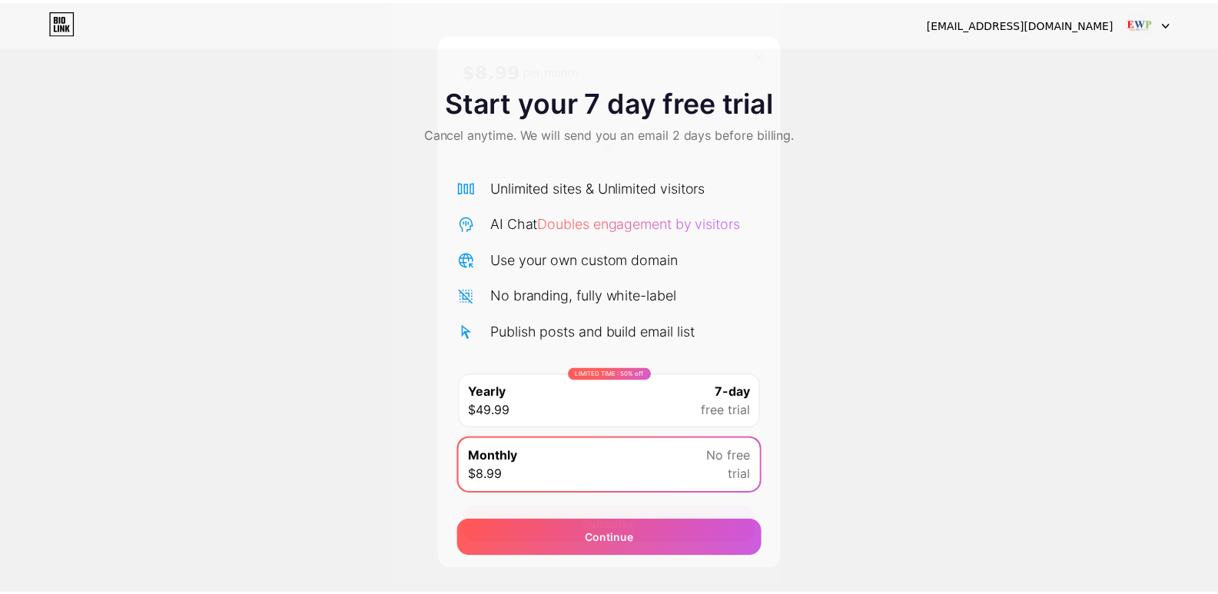
scroll to position [9, 0]
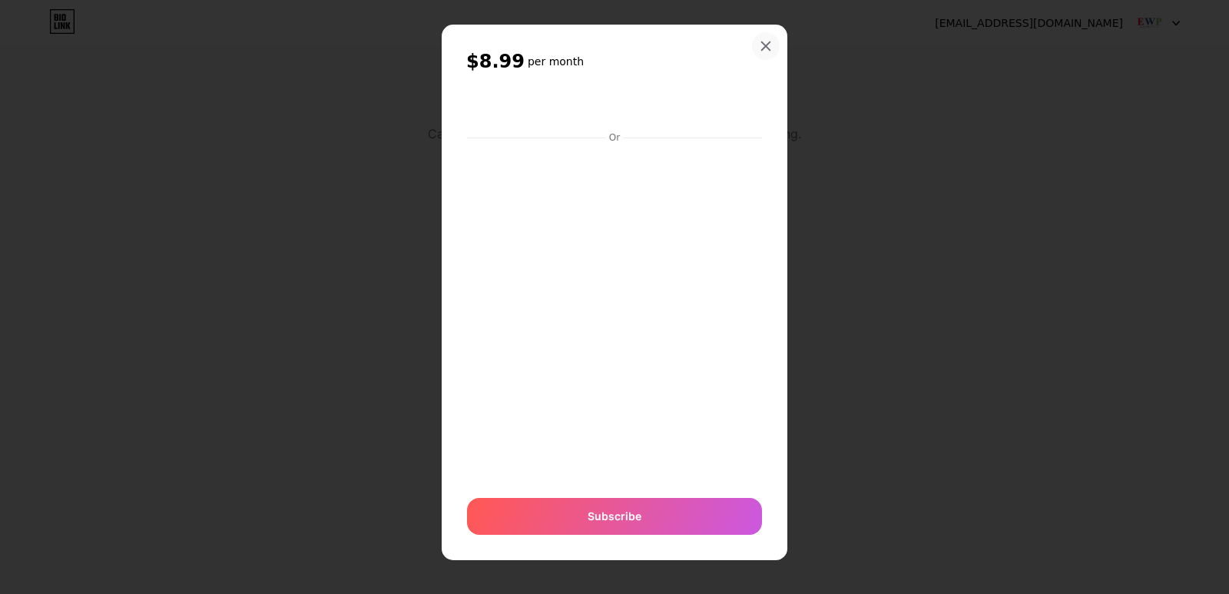
click at [762, 43] on icon at bounding box center [766, 46] width 12 height 12
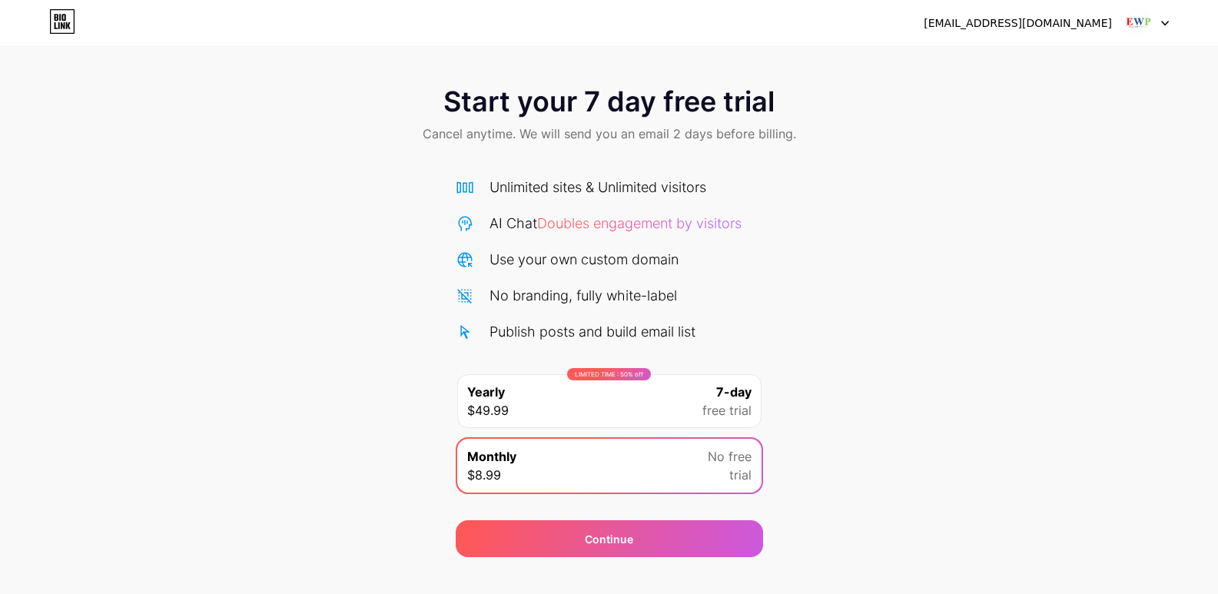
click at [1148, 28] on img at bounding box center [1137, 22] width 29 height 29
